Goal: Task Accomplishment & Management: Manage account settings

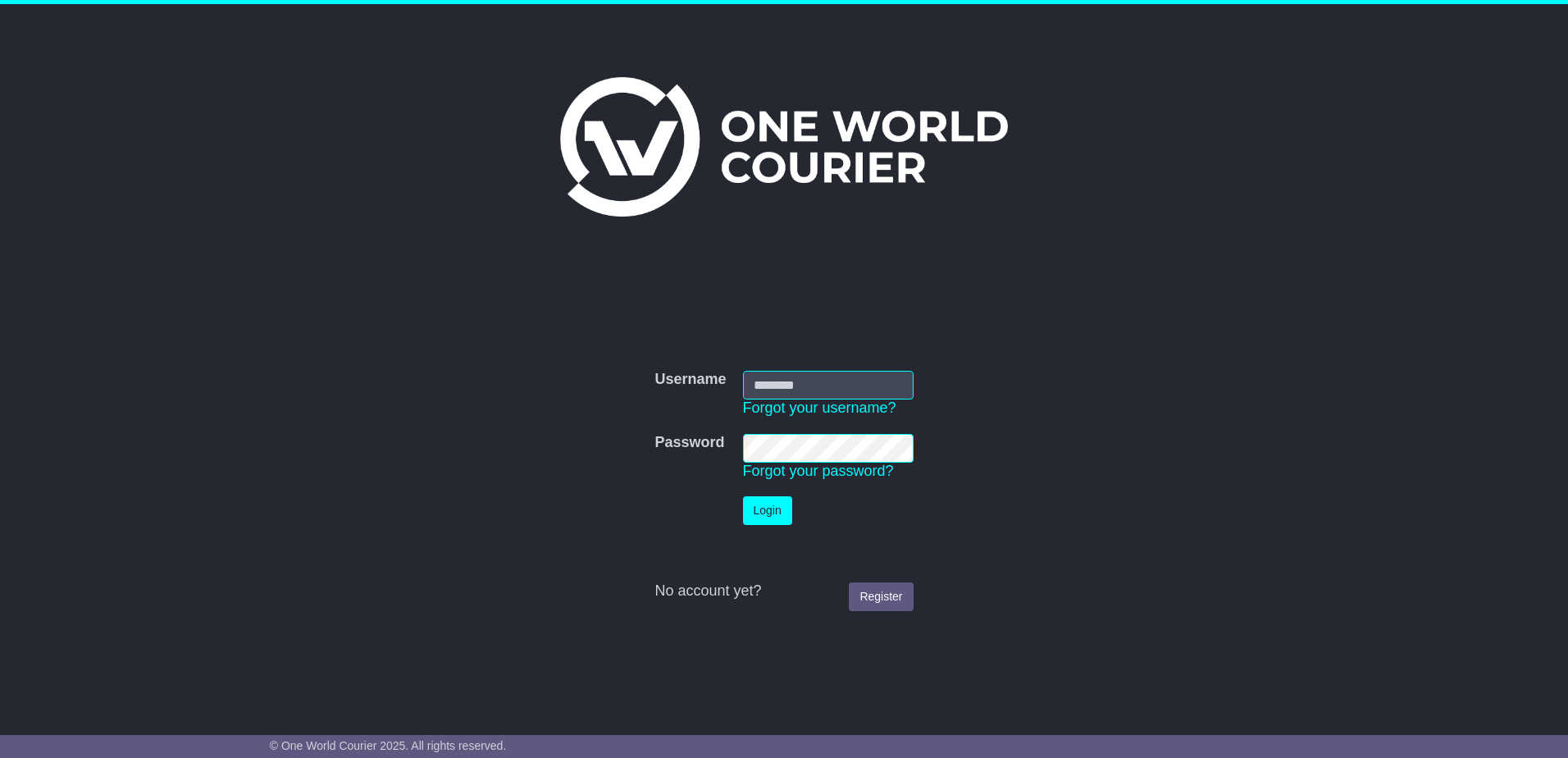
type input "**********"
click at [760, 512] on button "Login" at bounding box center [768, 510] width 49 height 28
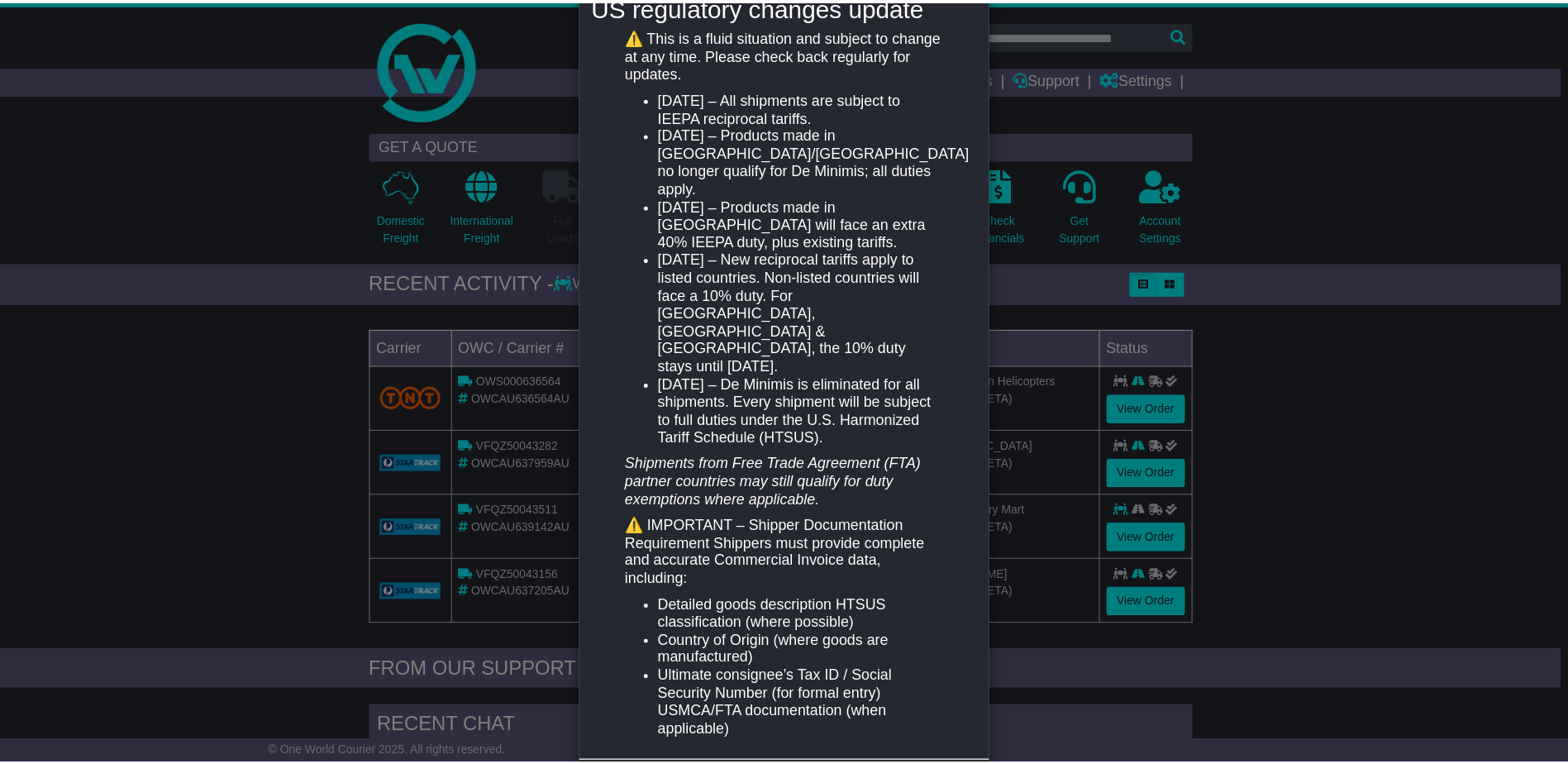
scroll to position [268, 0]
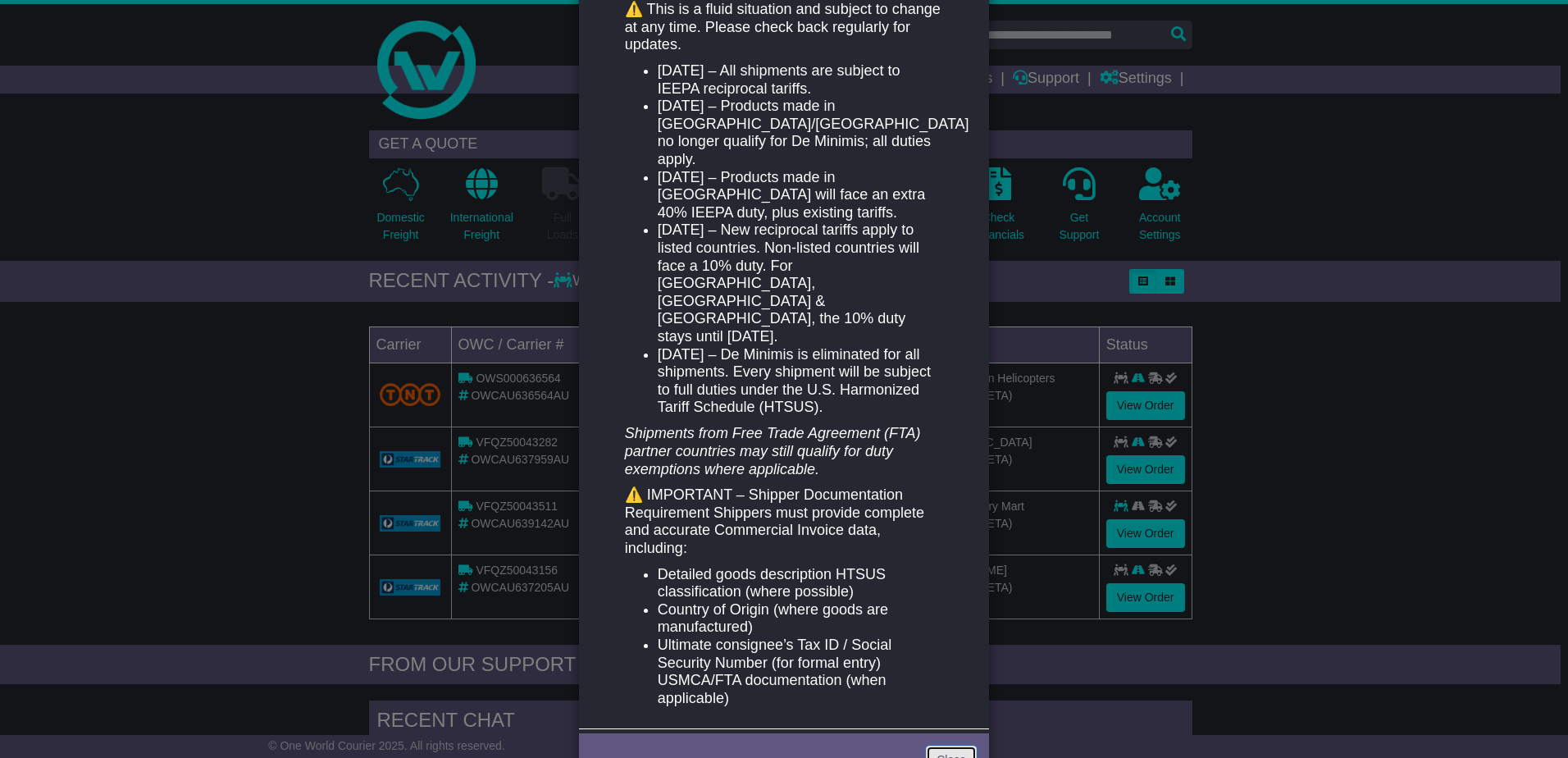
click at [948, 745] on link "Close" at bounding box center [951, 759] width 51 height 28
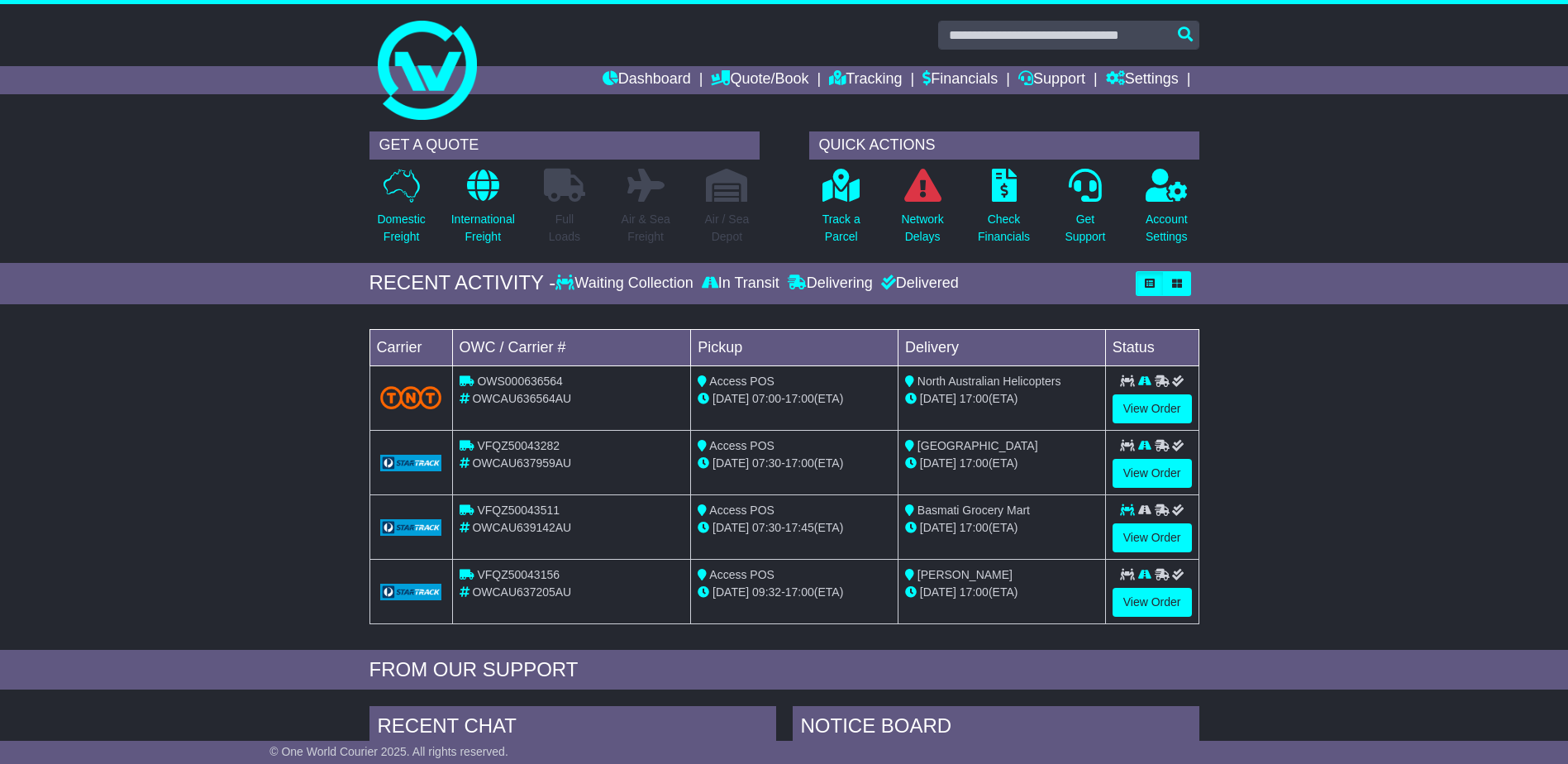
click at [275, 393] on div "Loading... No bookings found Carrier OWC / Carrier # Pickup Delivery Status OWS…" at bounding box center [784, 482] width 1568 height 338
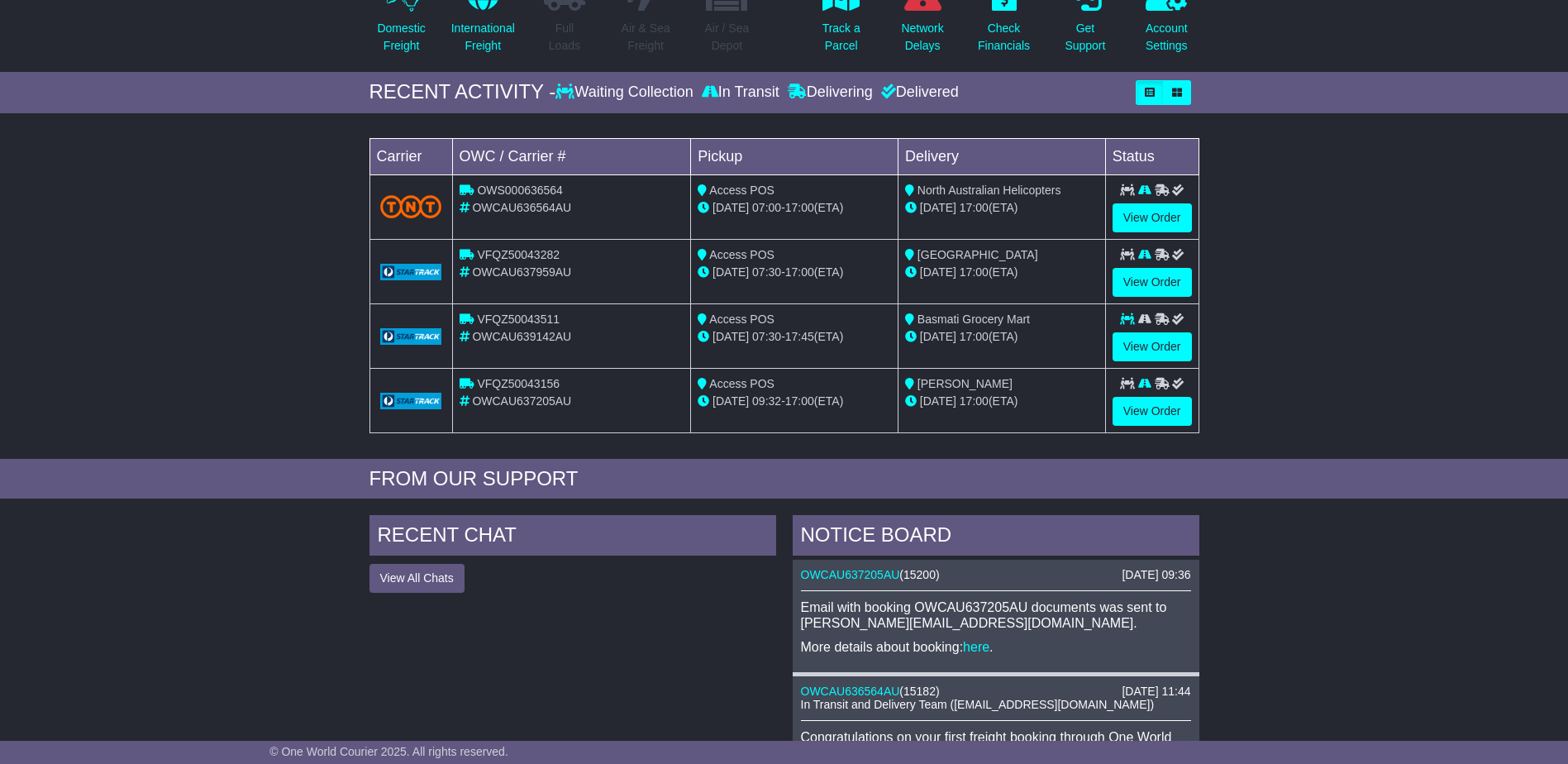
scroll to position [0, 0]
